Goal: Task Accomplishment & Management: Use online tool/utility

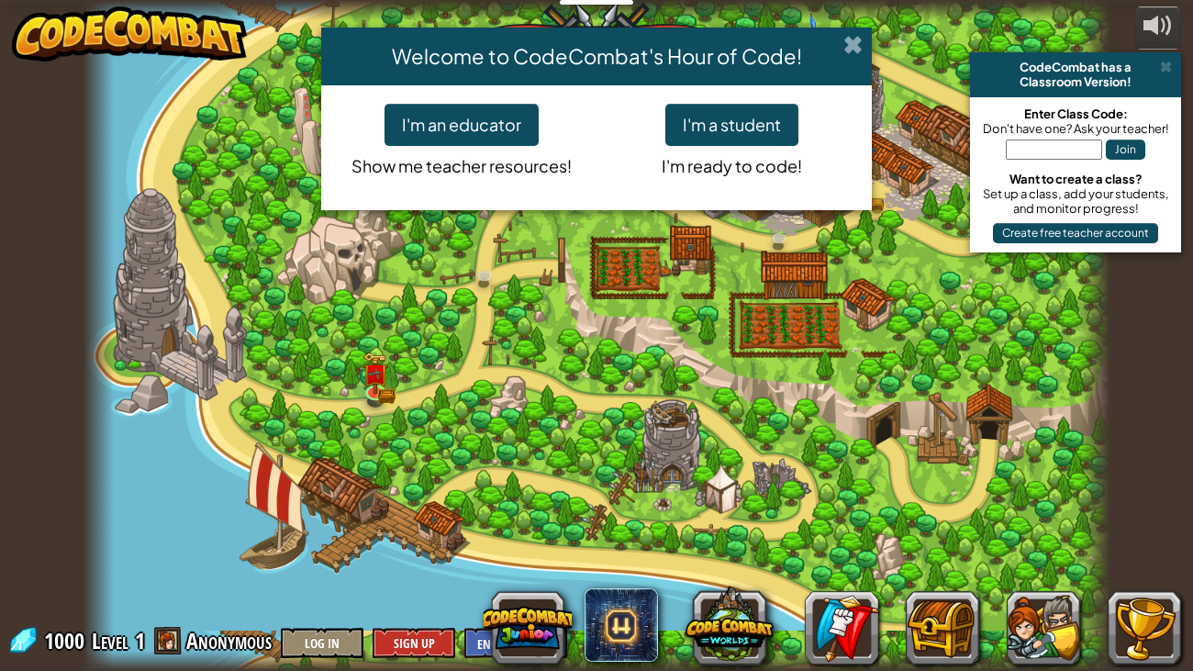
click at [853, 47] on span at bounding box center [852, 44] width 19 height 19
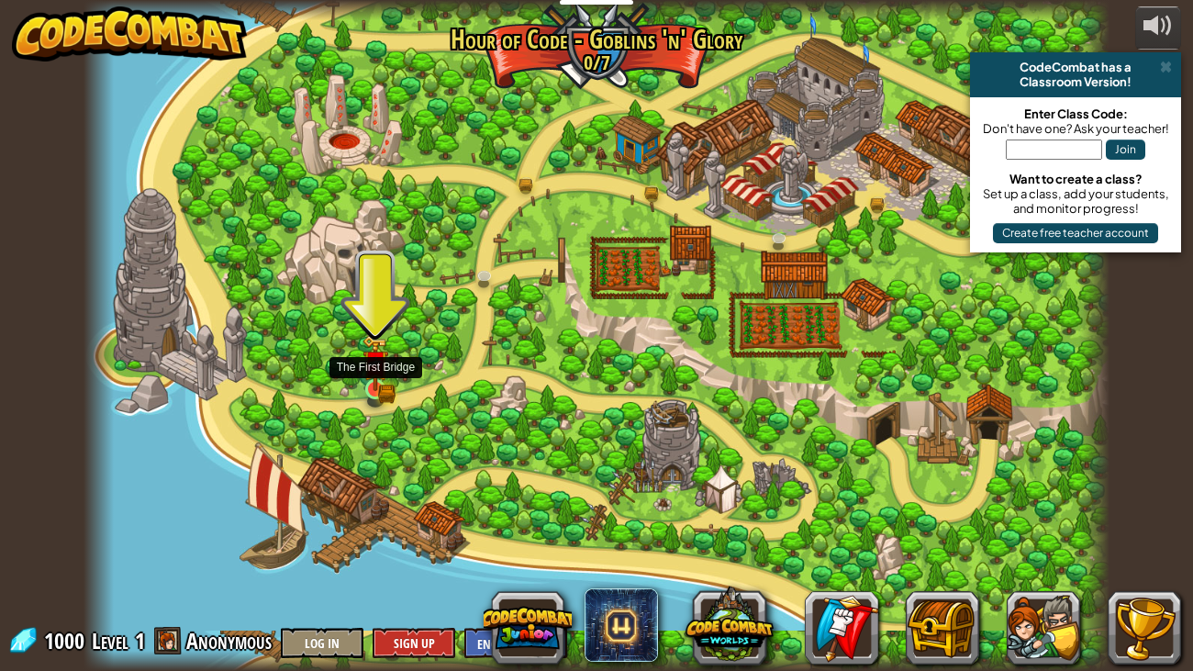
click at [385, 384] on img at bounding box center [375, 363] width 26 height 56
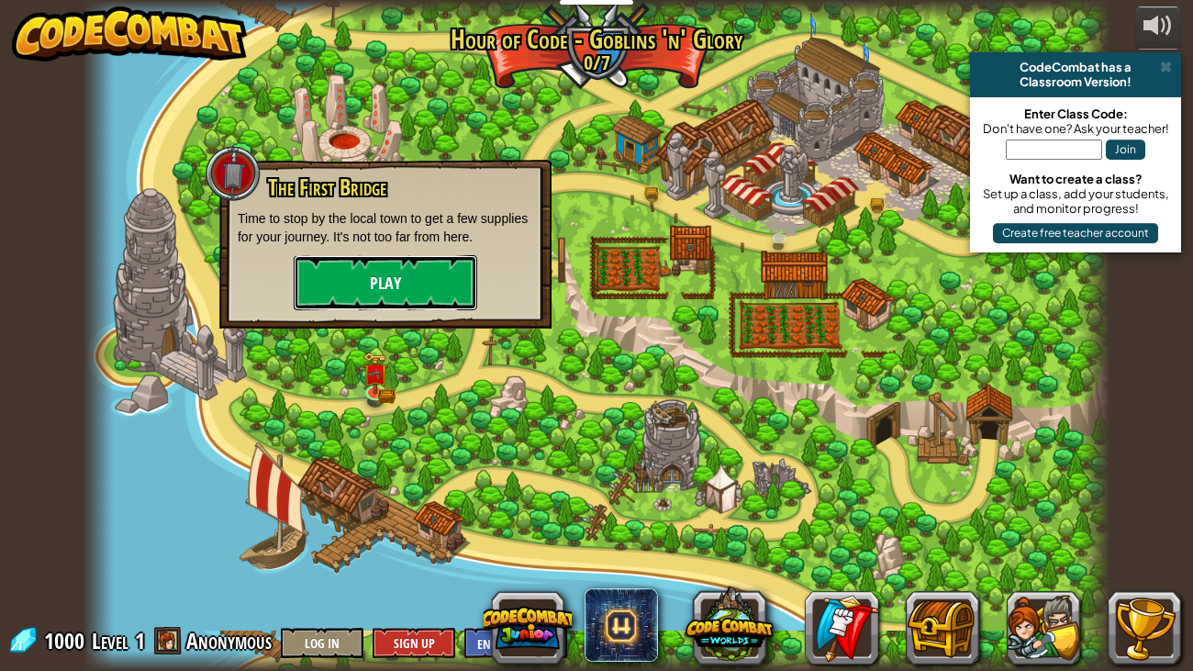
click at [409, 265] on button "Play" at bounding box center [386, 282] width 184 height 55
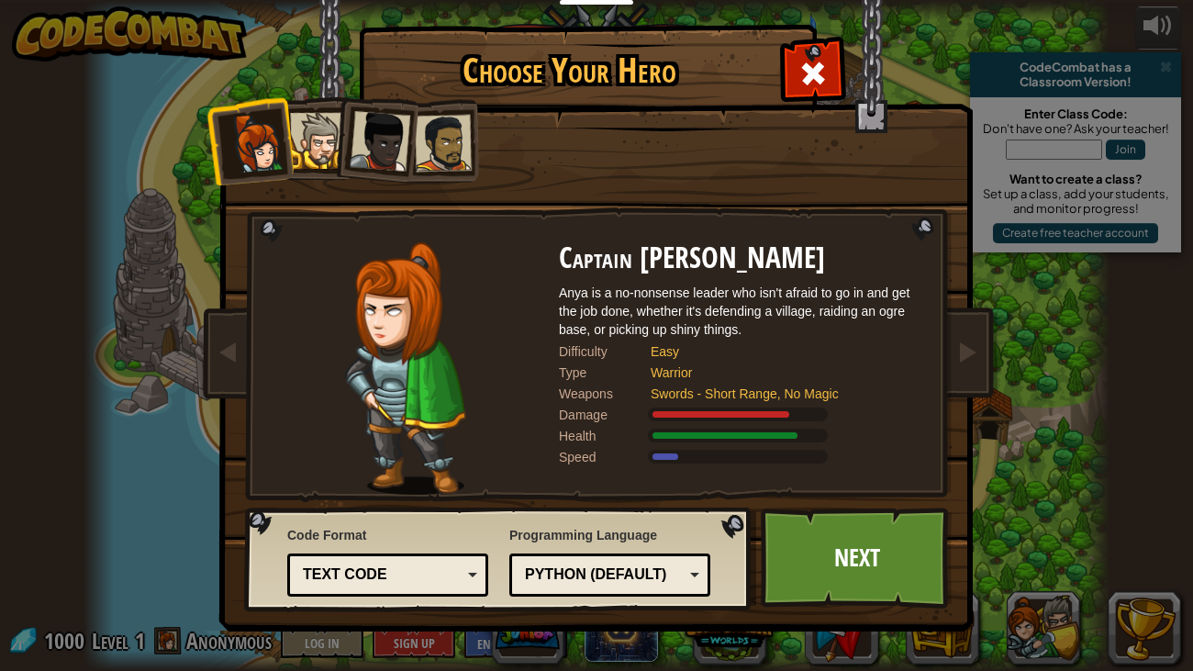
click at [409, 265] on div at bounding box center [405, 368] width 306 height 252
click at [323, 134] on div at bounding box center [318, 141] width 56 height 56
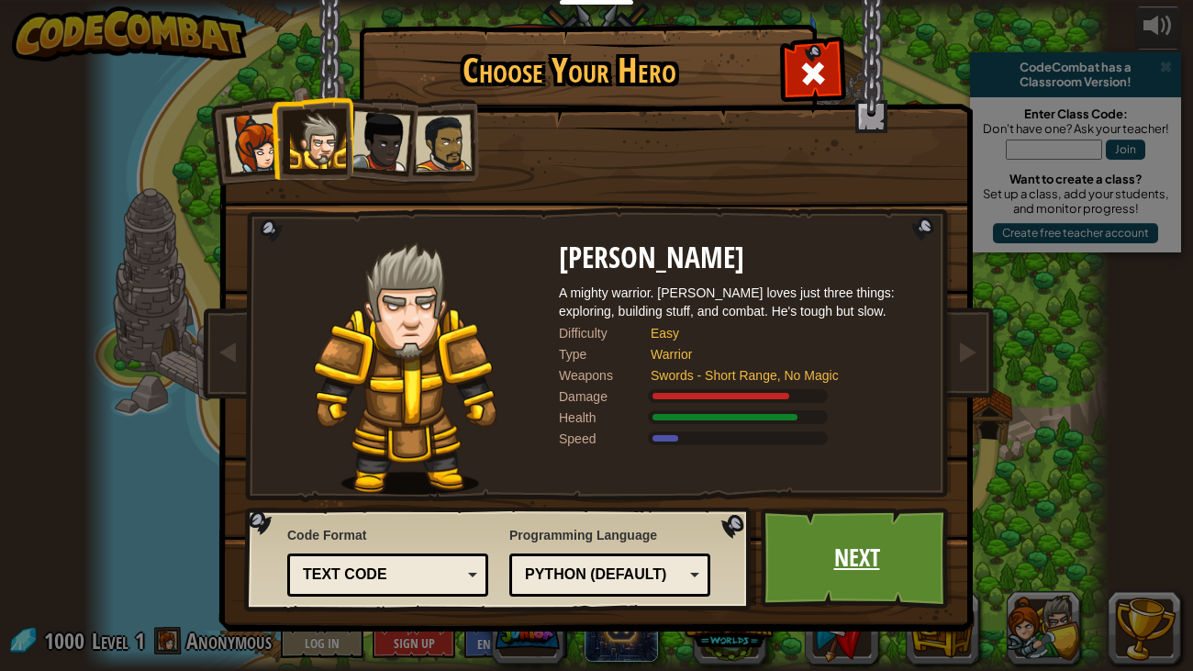
click at [807, 535] on link "Next" at bounding box center [857, 557] width 192 height 101
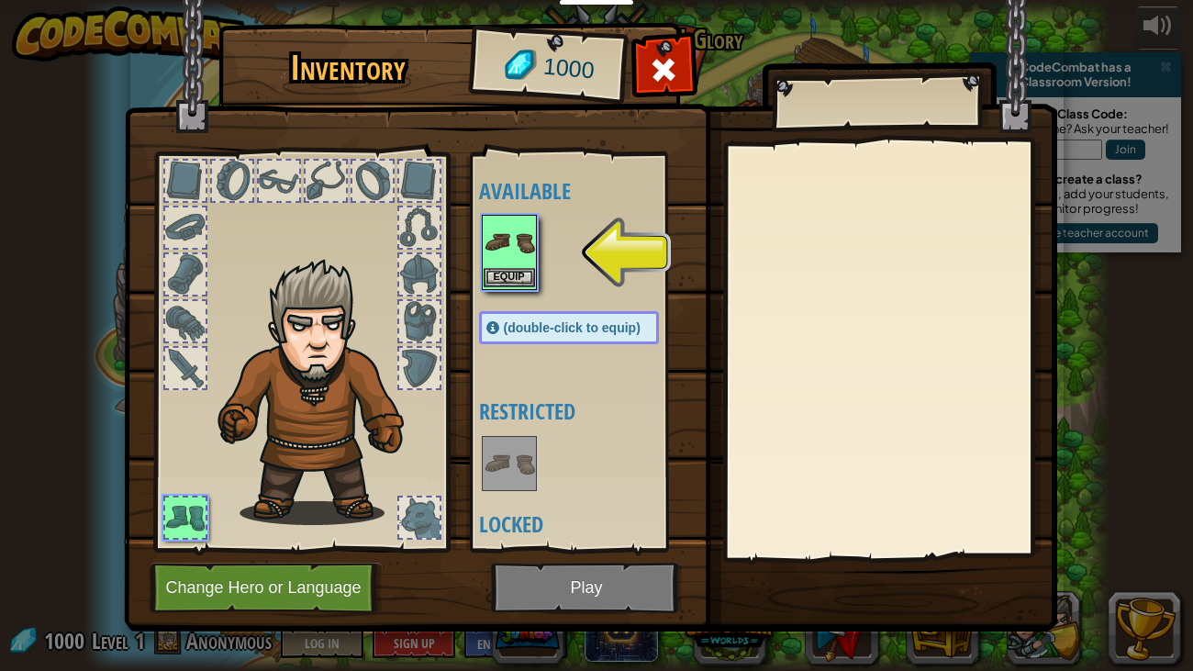
click at [522, 266] on img at bounding box center [509, 242] width 51 height 51
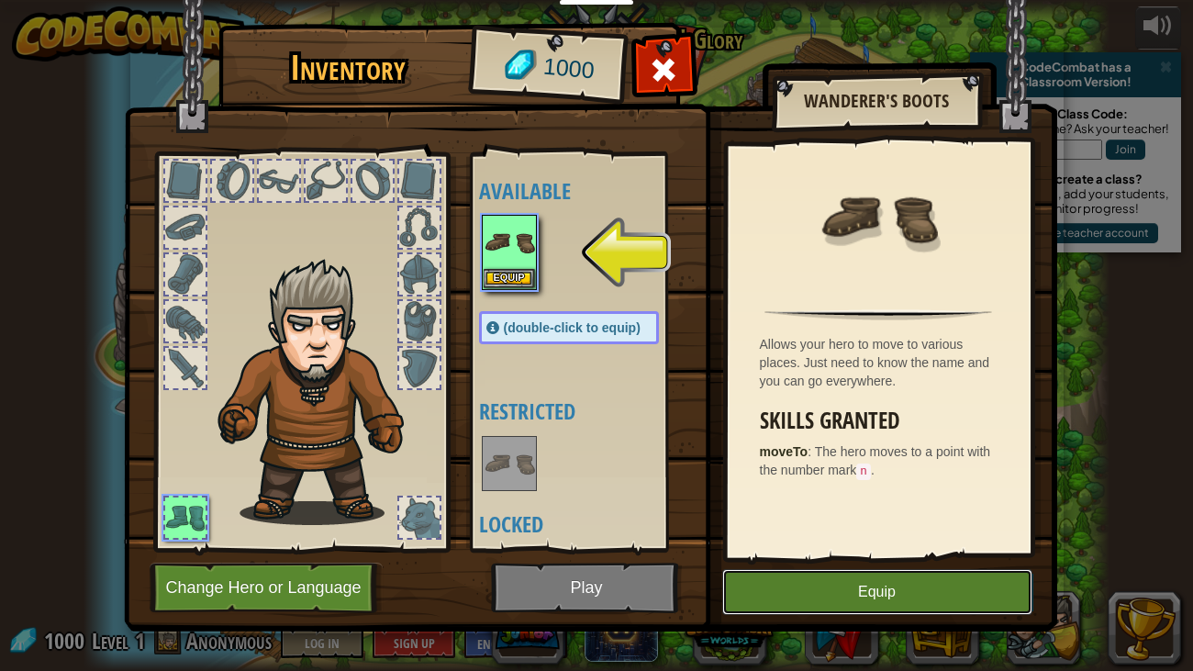
click at [866, 599] on button "Equip" at bounding box center [877, 592] width 310 height 46
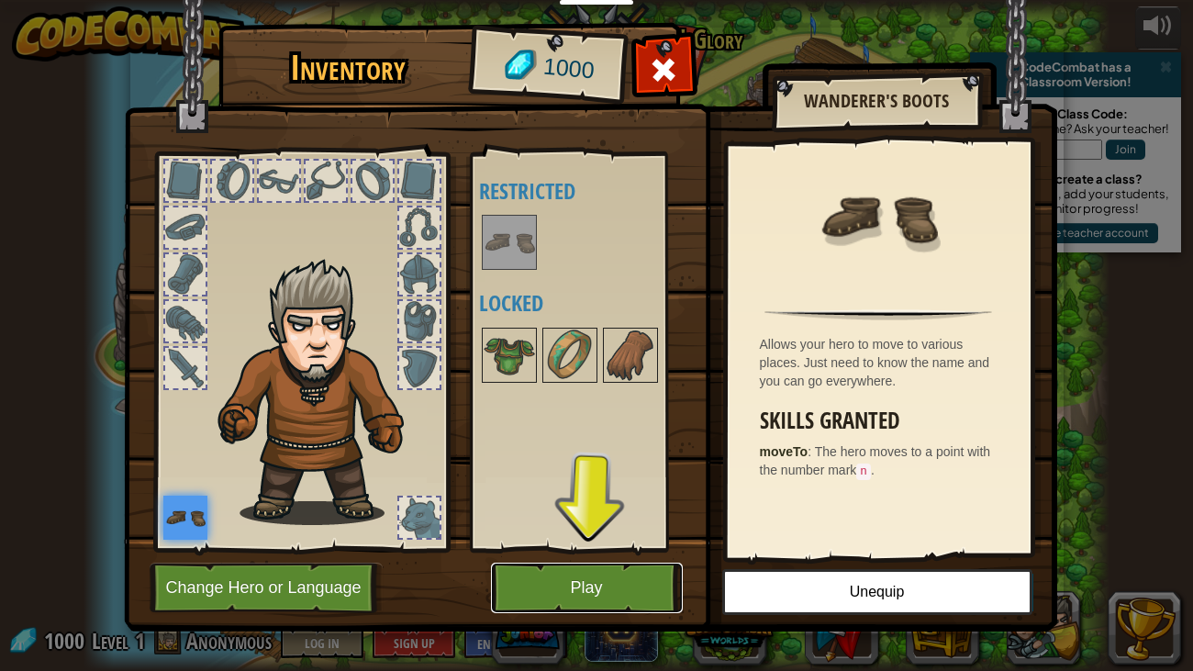
click at [614, 601] on button "Play" at bounding box center [587, 587] width 192 height 50
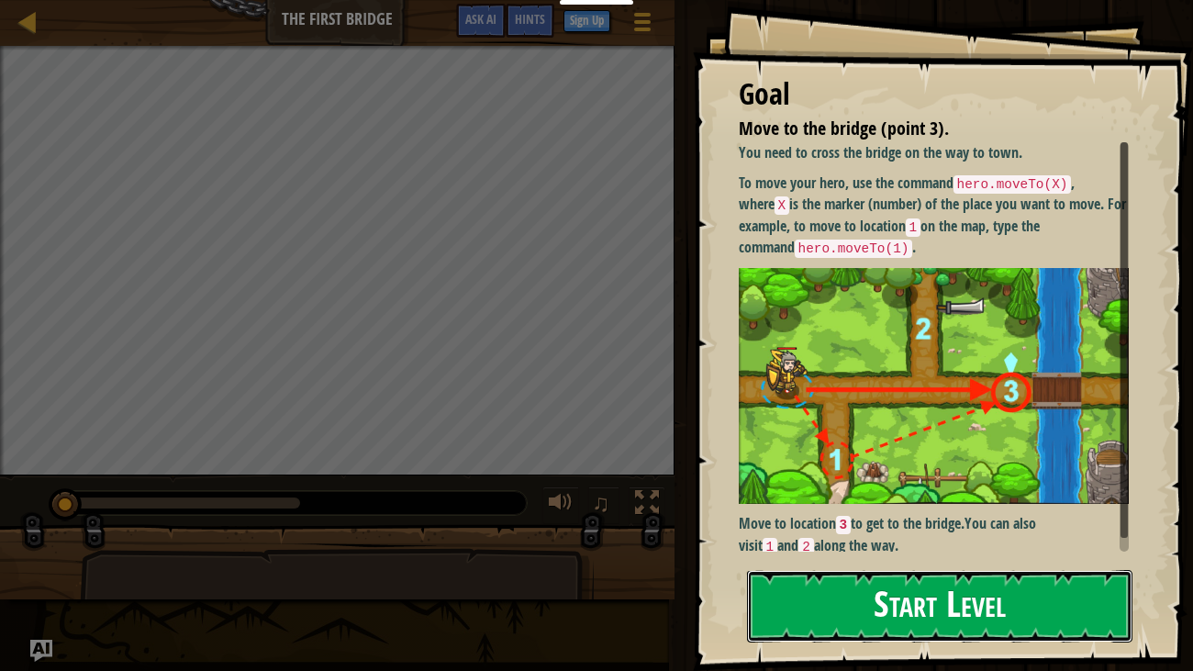
click at [907, 620] on button "Start Level" at bounding box center [940, 606] width 386 height 72
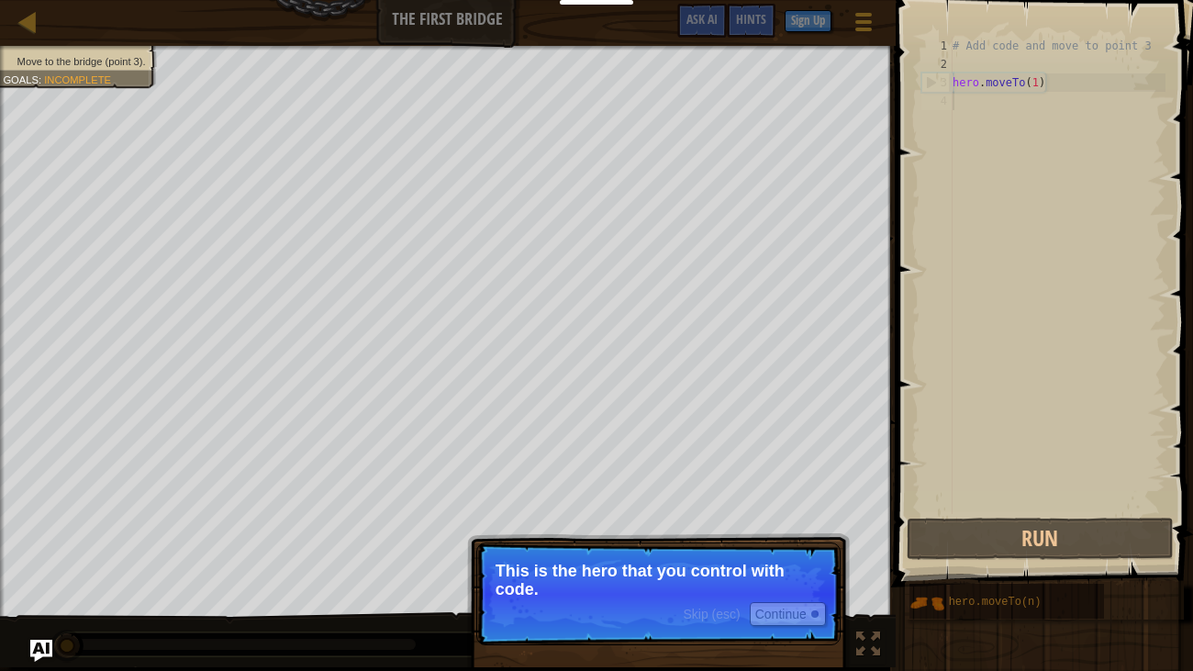
type textarea "hero.moveTo(1)"
click at [803, 607] on button "Continue" at bounding box center [788, 614] width 76 height 24
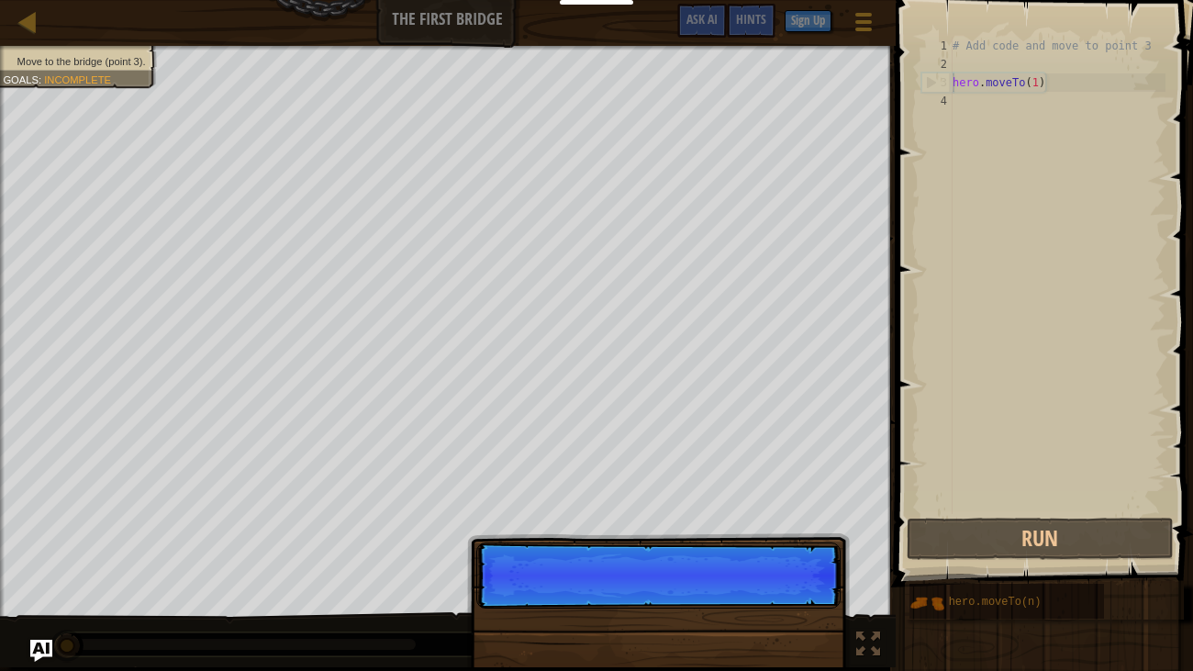
scroll to position [8, 0]
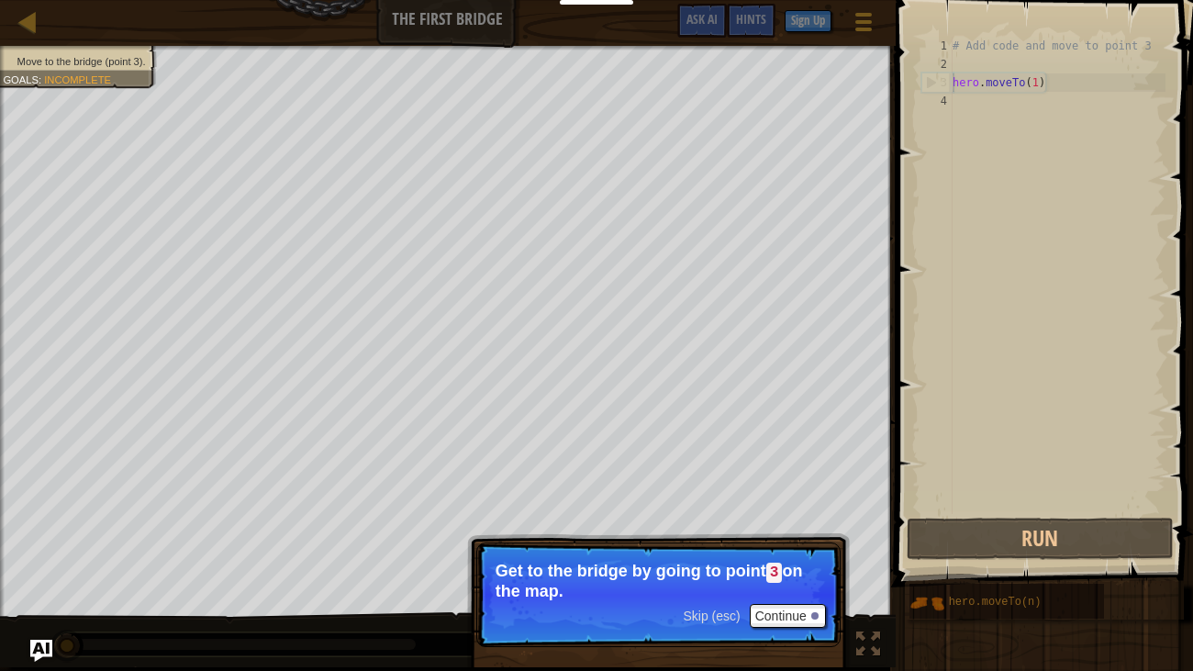
click at [802, 598] on p "Get to the bridge by going to point 3 on the map." at bounding box center [658, 581] width 326 height 39
click at [803, 606] on button "Continue" at bounding box center [788, 616] width 76 height 24
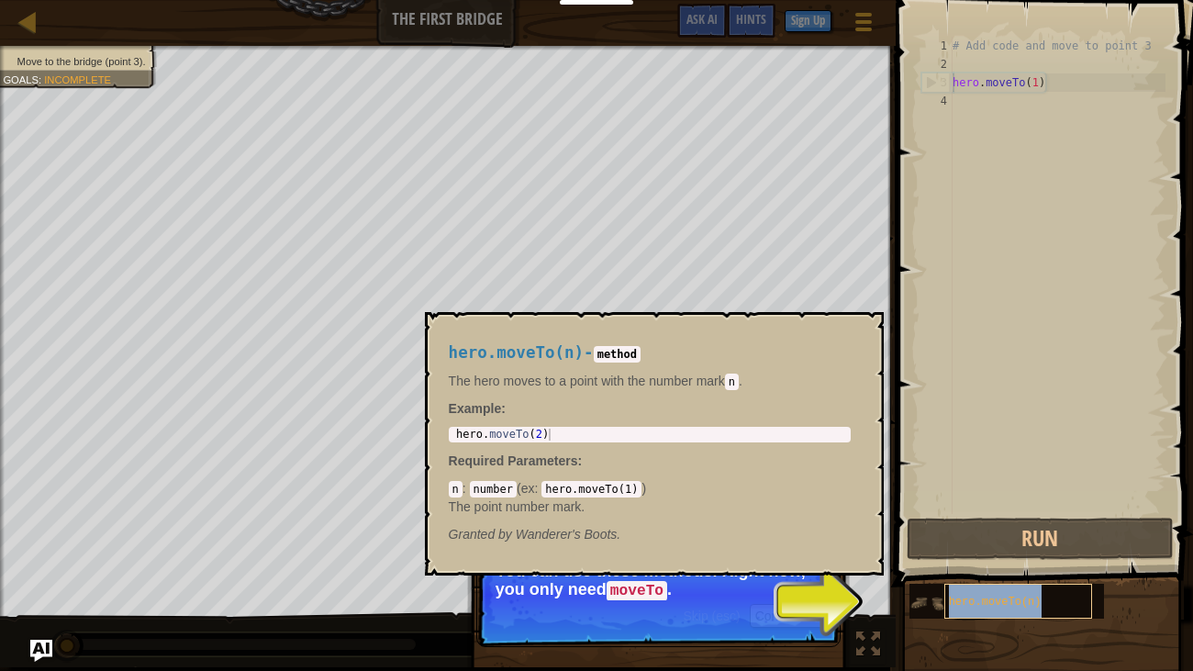
click at [949, 598] on span "hero.moveTo(n)" at bounding box center [995, 601] width 93 height 13
click at [787, 608] on button "Continue" at bounding box center [788, 616] width 76 height 24
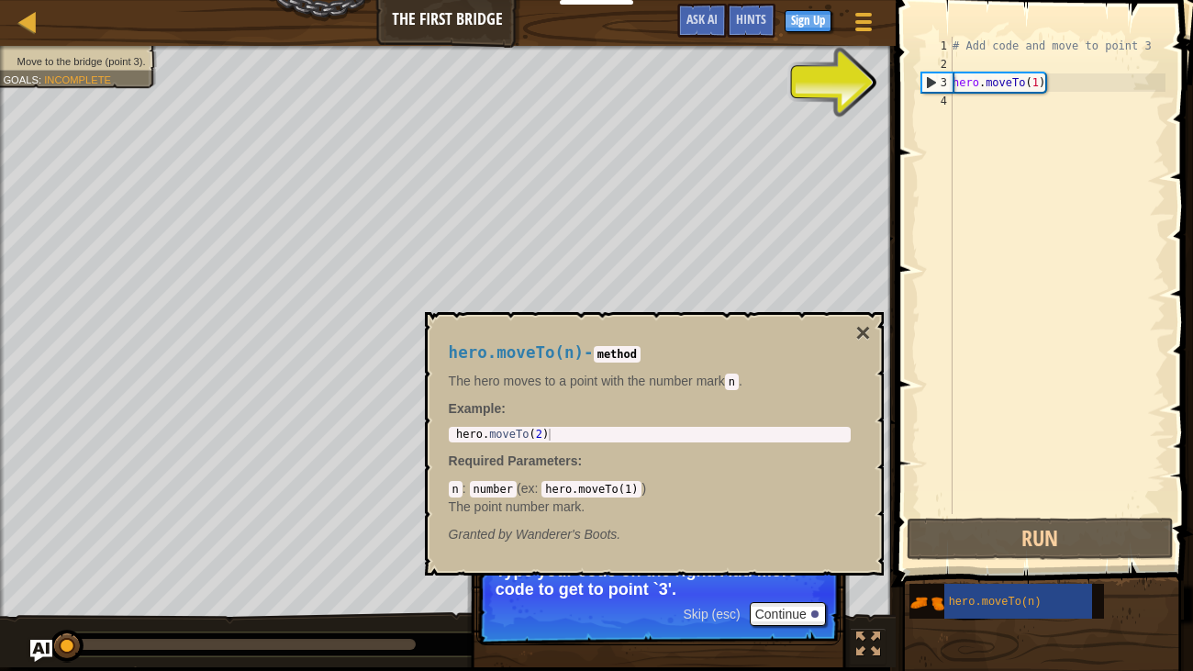
click at [458, 486] on code "n" at bounding box center [456, 489] width 14 height 17
click at [454, 486] on code "n" at bounding box center [456, 489] width 14 height 17
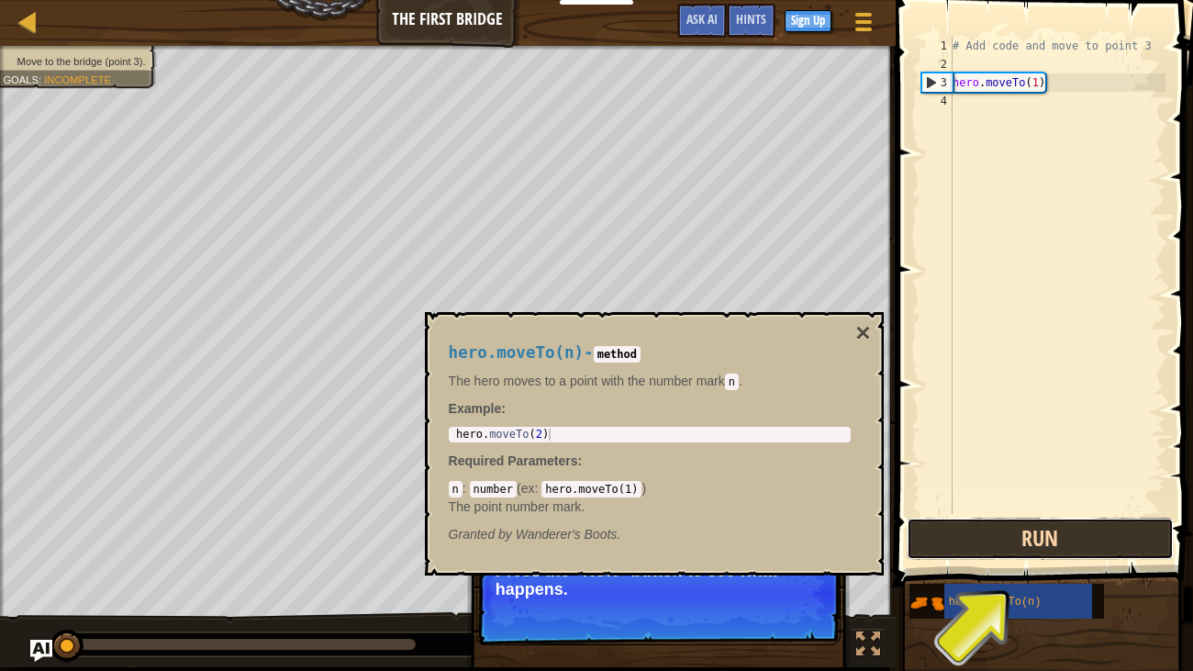
click at [1038, 542] on button "Run" at bounding box center [1039, 538] width 267 height 42
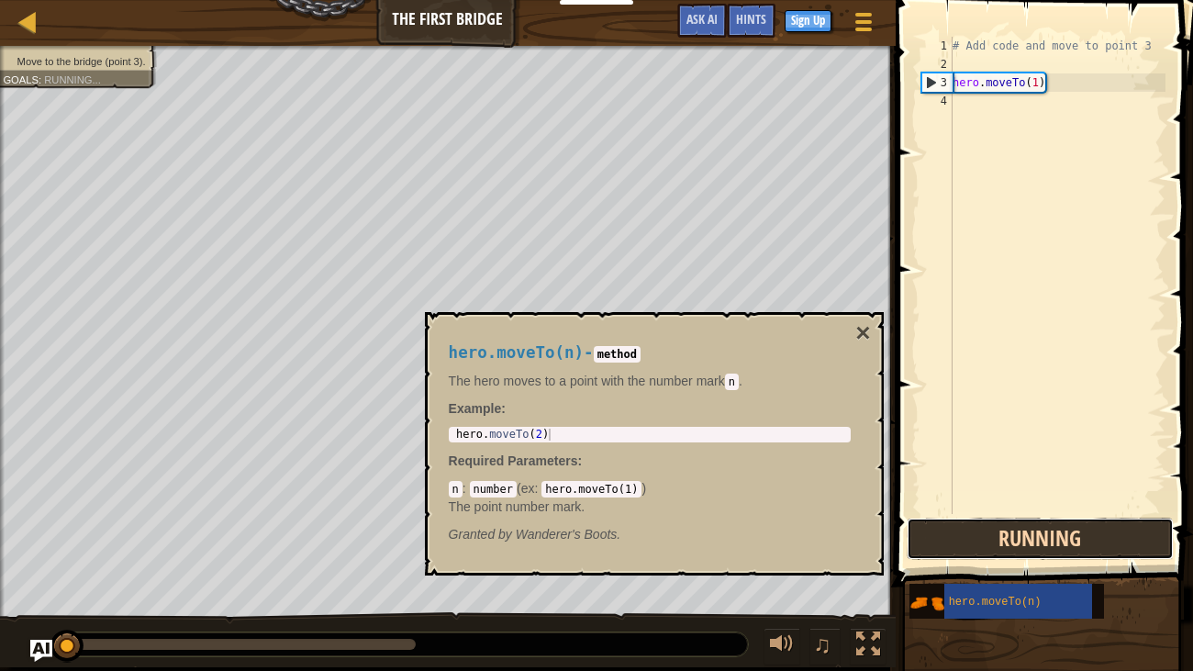
click at [1038, 542] on button "Running" at bounding box center [1039, 538] width 267 height 42
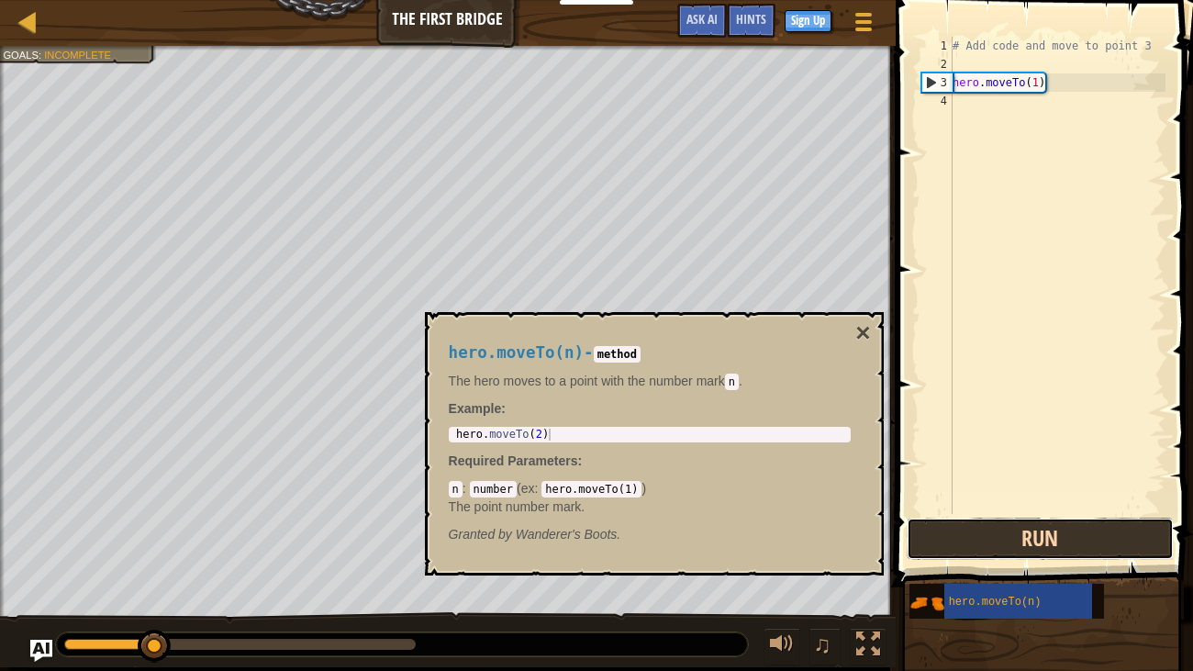
click at [1039, 540] on button "Run" at bounding box center [1039, 538] width 267 height 42
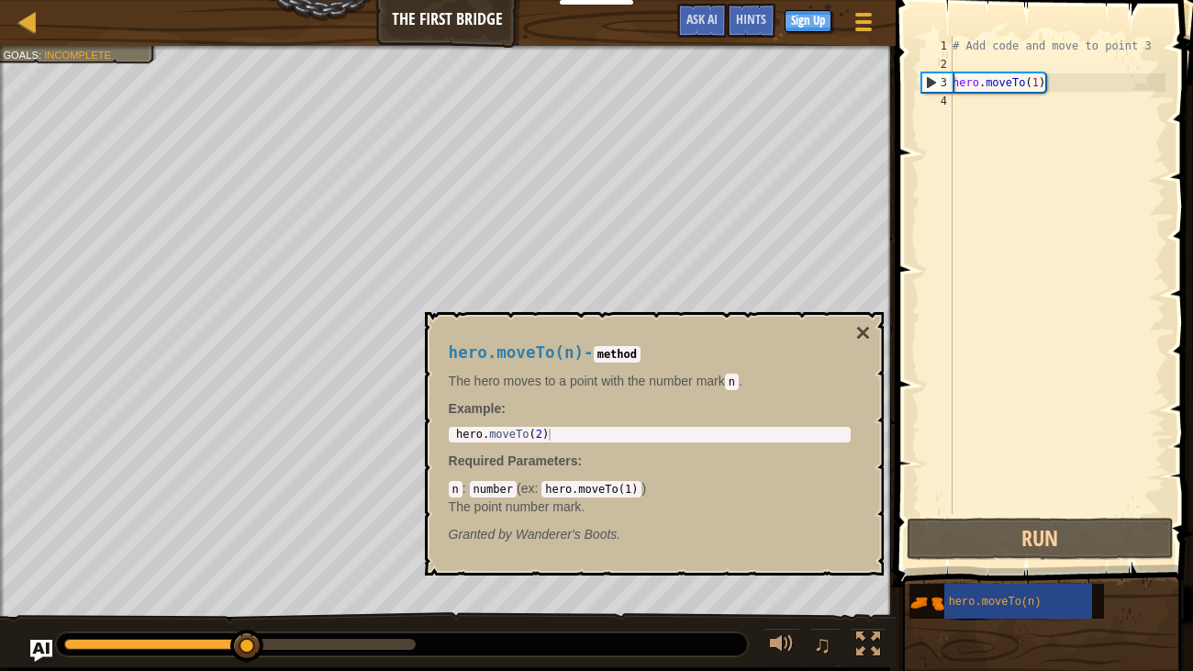
type textarea "hero.moveTo(2)"
click at [593, 428] on div "hero . moveTo ( 2 )" at bounding box center [649, 434] width 395 height 12
click at [593, 428] on div "hero . moveTo ( 2 )" at bounding box center [649, 446] width 395 height 36
drag, startPoint x: 593, startPoint y: 427, endPoint x: 651, endPoint y: 435, distance: 58.4
click at [651, 435] on div "hero . moveTo ( 2 )" at bounding box center [649, 446] width 395 height 36
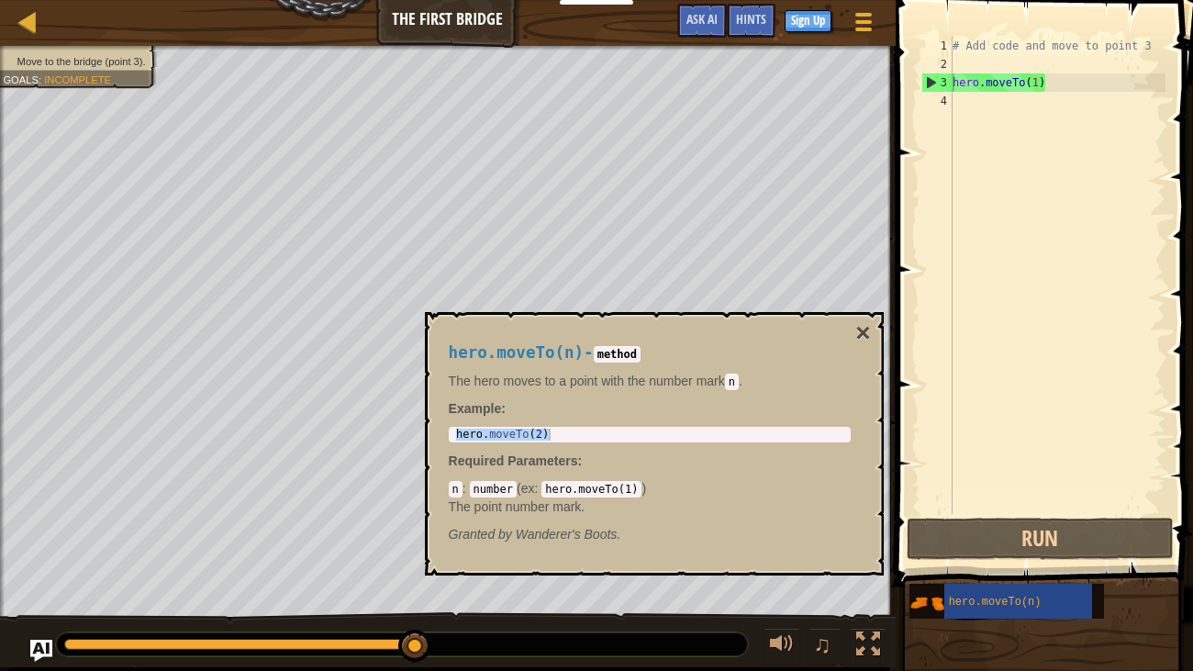
click at [504, 492] on code "number" at bounding box center [493, 489] width 47 height 17
click at [458, 491] on code "n" at bounding box center [456, 489] width 14 height 17
click at [456, 492] on code "n" at bounding box center [456, 489] width 14 height 17
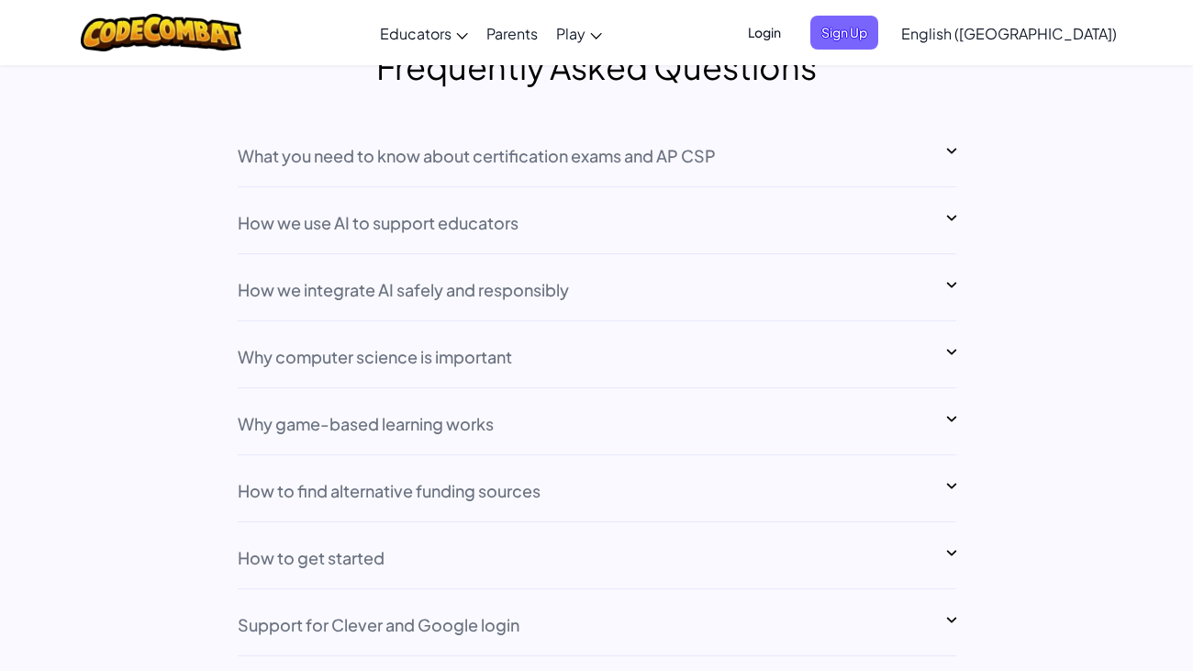
scroll to position [16995, 0]
